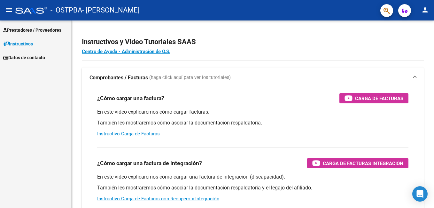
click at [33, 27] on span "Prestadores / Proveedores" at bounding box center [32, 30] width 58 height 7
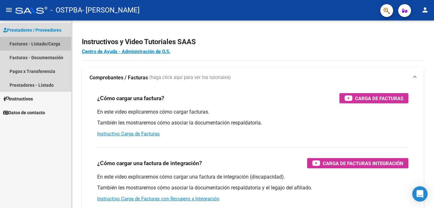
click at [44, 45] on link "Facturas - Listado/Carga" at bounding box center [35, 44] width 71 height 14
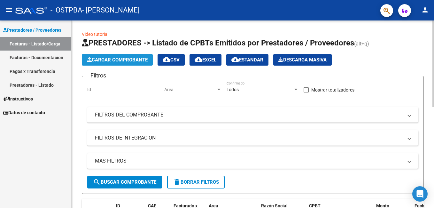
click at [138, 60] on span "Cargar Comprobante" at bounding box center [117, 60] width 61 height 6
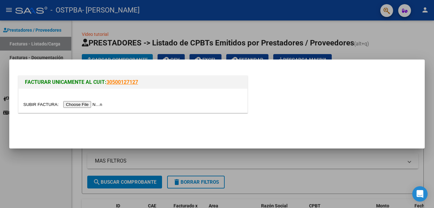
click at [80, 105] on input "file" at bounding box center [63, 104] width 81 height 7
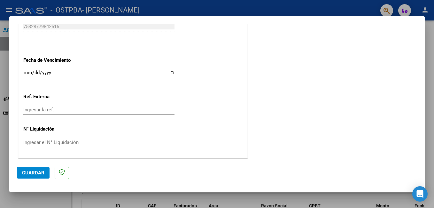
scroll to position [448, 0]
click at [35, 171] on span "Guardar" at bounding box center [33, 173] width 22 height 6
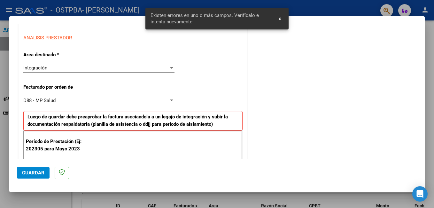
scroll to position [176, 0]
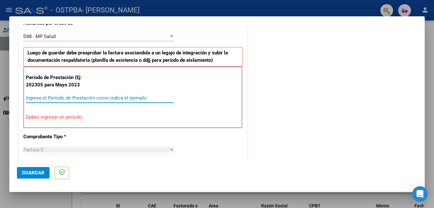
click at [130, 100] on input "Ingrese el Período de Prestación como indica el ejemplo" at bounding box center [100, 98] width 148 height 6
click at [36, 169] on button "Guardar" at bounding box center [33, 173] width 33 height 12
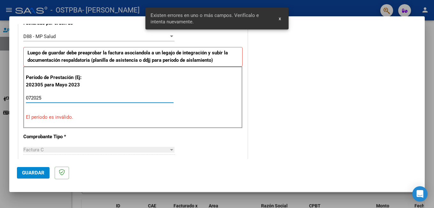
click at [140, 99] on input "072025" at bounding box center [100, 98] width 148 height 6
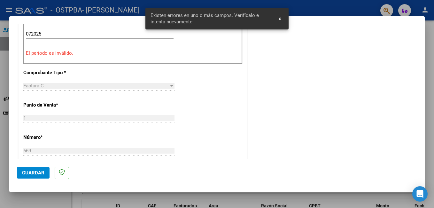
scroll to position [207, 0]
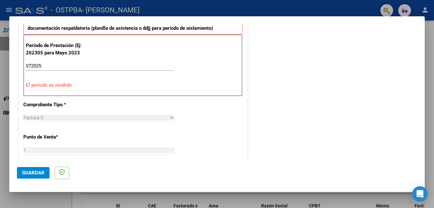
click at [65, 59] on div "Período de Prestación (Ej: 202305 para [DATE] 072025 Ingrese el Período de Pres…" at bounding box center [132, 65] width 219 height 61
drag, startPoint x: 43, startPoint y: 62, endPoint x: 24, endPoint y: 60, distance: 19.6
click at [24, 60] on div "Período de Prestación (Ej: 202305 para [DATE] 072025 Ingrese el Período de Pres…" at bounding box center [132, 65] width 219 height 61
drag, startPoint x: 24, startPoint y: 60, endPoint x: 40, endPoint y: 65, distance: 16.9
click at [40, 65] on input "072025" at bounding box center [100, 66] width 148 height 6
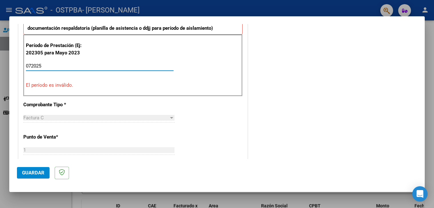
click at [48, 68] on input "072025" at bounding box center [100, 66] width 148 height 6
type input "0"
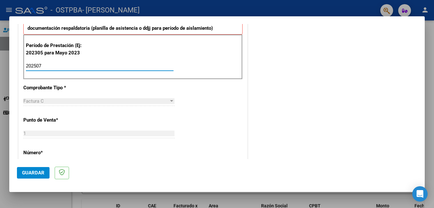
type input "202507"
click at [28, 170] on span "Guardar" at bounding box center [33, 173] width 22 height 6
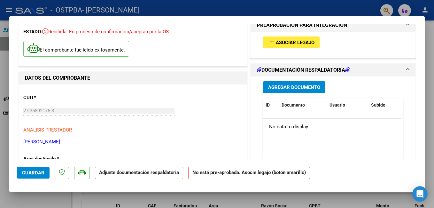
scroll to position [0, 0]
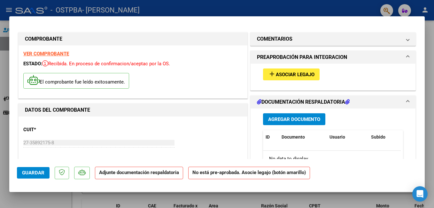
click at [292, 117] on span "Agregar Documento" at bounding box center [294, 119] width 52 height 6
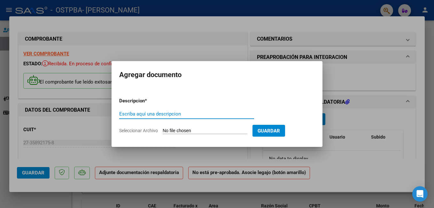
click at [168, 114] on input "Escriba aquí una descripcion" at bounding box center [186, 114] width 135 height 6
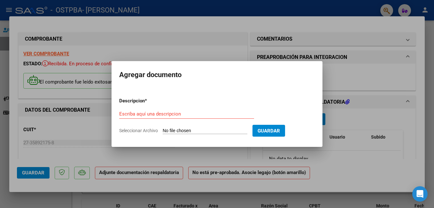
click at [258, 111] on app-form-text-field "Descripcion * Escriba aquí una descripcion" at bounding box center [189, 107] width 140 height 19
click at [215, 114] on input "Escriba aquí una descripcion" at bounding box center [186, 114] width 135 height 6
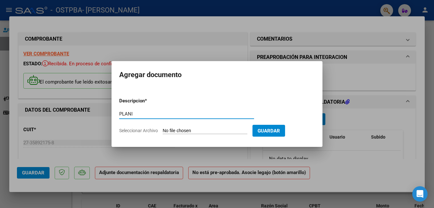
click at [215, 114] on input "PLANI" at bounding box center [186, 114] width 135 height 6
click at [179, 113] on input "PLANI" at bounding box center [186, 114] width 135 height 6
type input "PLANILLA DE ASISTENCIA [DATE]"
click at [227, 133] on input "Seleccionar Archivo" at bounding box center [205, 131] width 85 height 6
type input "C:\fakepath\PLANILLA [PERSON_NAME] [DATE].jpeg"
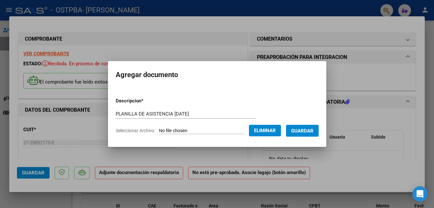
click at [312, 132] on span "Guardar" at bounding box center [302, 131] width 22 height 6
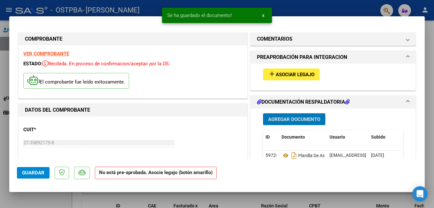
click at [285, 72] on span "Asociar Legajo" at bounding box center [295, 75] width 39 height 6
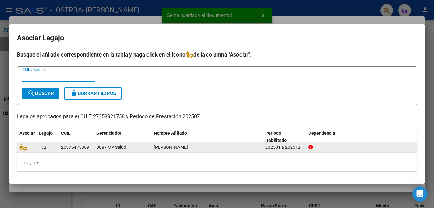
click at [215, 146] on div "[PERSON_NAME]" at bounding box center [207, 147] width 106 height 7
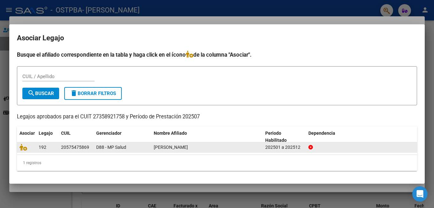
click at [283, 146] on div "202501 a 202512" at bounding box center [284, 147] width 38 height 7
click at [22, 146] on icon at bounding box center [24, 147] width 8 height 7
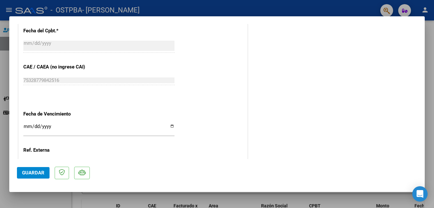
scroll to position [469, 0]
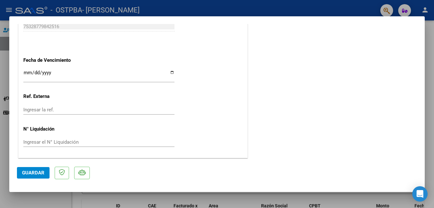
click at [36, 173] on span "Guardar" at bounding box center [33, 173] width 22 height 6
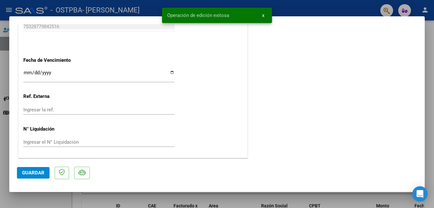
click at [262, 14] on span "x" at bounding box center [263, 15] width 2 height 6
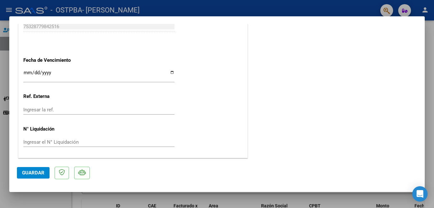
click at [428, 66] on div at bounding box center [217, 104] width 434 height 208
type input "$ 0,00"
